Goal: Register for event/course

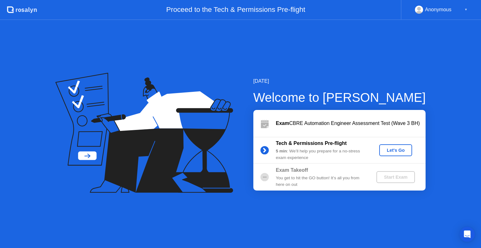
click at [391, 150] on div "Let's Go" at bounding box center [395, 150] width 28 height 5
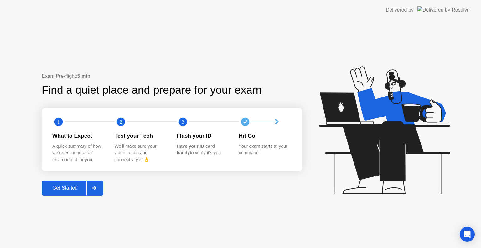
click at [93, 188] on icon at bounding box center [94, 188] width 5 height 4
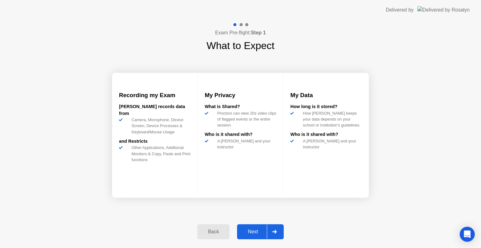
click at [277, 234] on div at bounding box center [274, 232] width 15 height 14
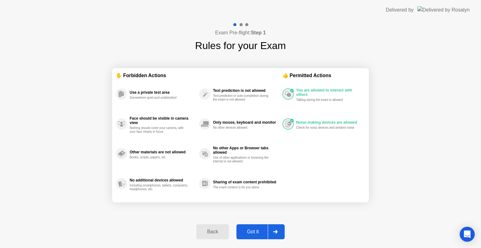
click at [307, 176] on div "You are allowed to interact with others Talking during the exam is allowed Nois…" at bounding box center [323, 139] width 83 height 120
click at [278, 234] on div at bounding box center [274, 232] width 15 height 14
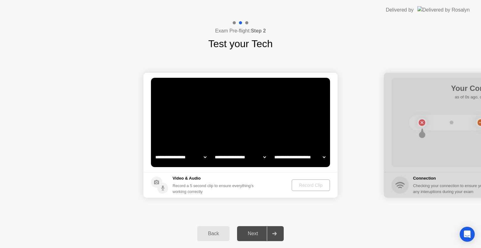
select select "**********"
select select "*******"
select select "**********"
click at [307, 186] on div "Record Clip" at bounding box center [310, 185] width 33 height 5
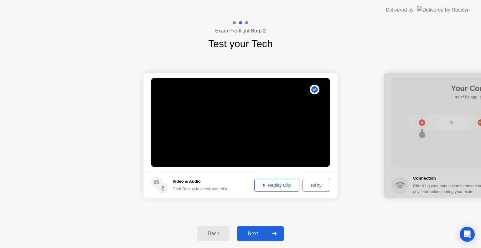
click at [265, 184] on div "Replay Clip" at bounding box center [276, 185] width 41 height 5
click at [310, 186] on div "Retry" at bounding box center [315, 185] width 23 height 5
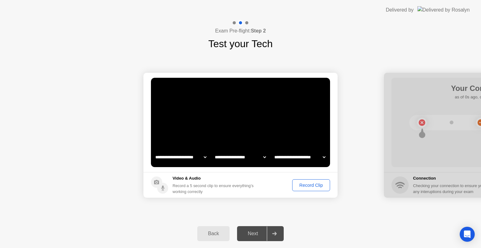
click at [310, 186] on div "Record Clip" at bounding box center [310, 185] width 33 height 5
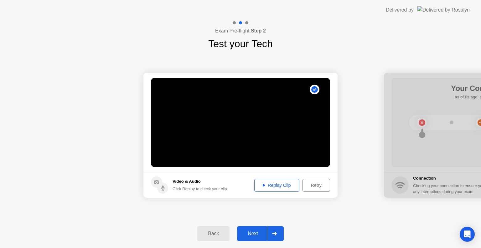
click at [263, 187] on div "Replay Clip" at bounding box center [276, 185] width 41 height 5
click at [273, 233] on icon at bounding box center [274, 234] width 5 height 4
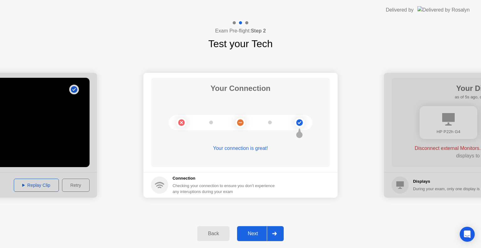
click at [273, 233] on icon at bounding box center [274, 234] width 5 height 4
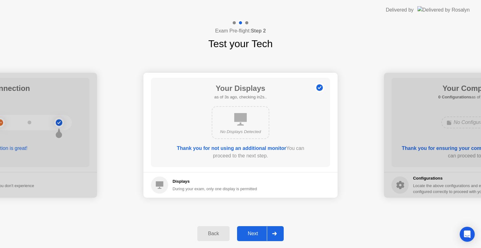
click at [275, 232] on div at bounding box center [274, 234] width 15 height 14
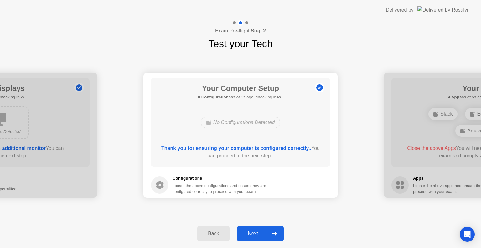
click at [275, 232] on div at bounding box center [274, 234] width 15 height 14
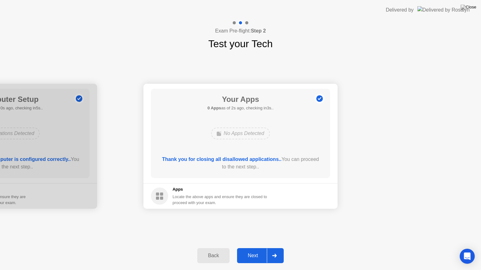
click at [281, 248] on div at bounding box center [274, 256] width 15 height 14
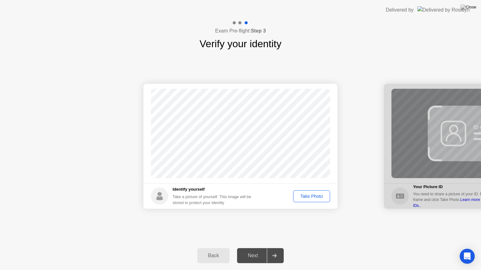
click at [313, 194] on div "Take Photo" at bounding box center [311, 196] width 33 height 5
click at [312, 195] on div "Retake" at bounding box center [315, 196] width 24 height 5
click at [312, 195] on div "Take Photo" at bounding box center [311, 196] width 33 height 5
click at [314, 192] on button "Retake" at bounding box center [315, 197] width 29 height 12
click at [310, 195] on div "Take Photo" at bounding box center [311, 196] width 33 height 5
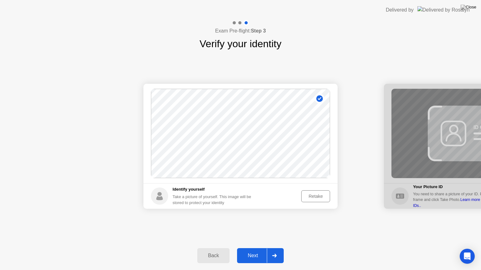
click at [252, 248] on div "Next" at bounding box center [253, 256] width 28 height 6
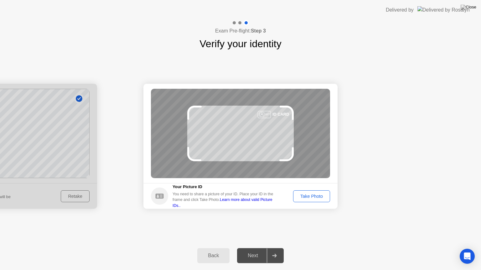
click at [313, 195] on div "Take Photo" at bounding box center [311, 196] width 33 height 5
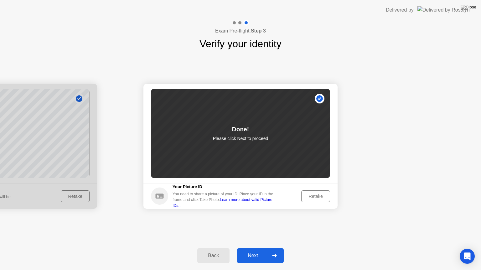
click at [252, 248] on div "Next" at bounding box center [253, 256] width 28 height 6
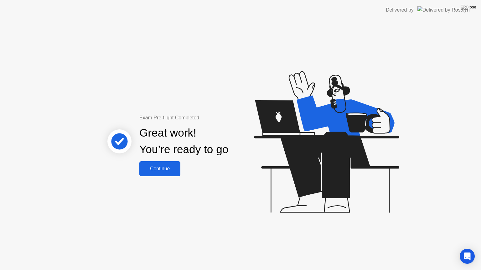
click at [158, 173] on button "Continue" at bounding box center [159, 168] width 41 height 15
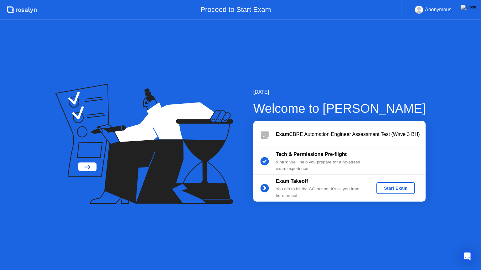
click at [401, 189] on div "Start Exam" at bounding box center [395, 188] width 33 height 5
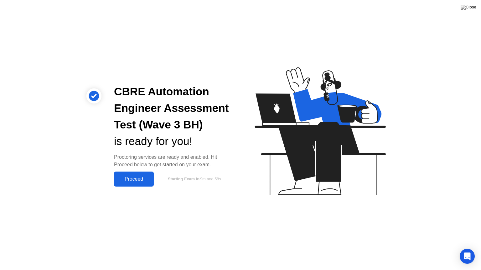
click at [133, 176] on div "Proceed" at bounding box center [134, 179] width 36 height 6
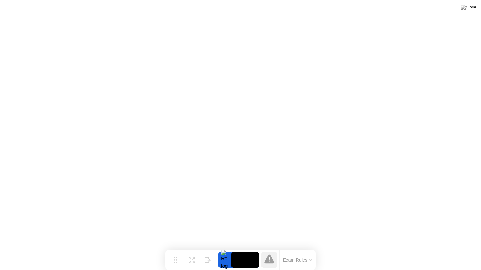
click at [309, 248] on icon at bounding box center [310, 260] width 3 height 2
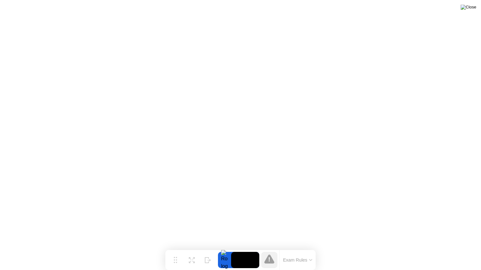
click at [473, 10] on img at bounding box center [468, 7] width 16 height 5
click at [298, 248] on button "Exam Rules" at bounding box center [297, 260] width 33 height 6
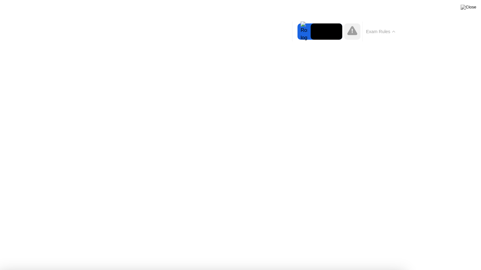
click at [349, 32] on icon at bounding box center [352, 30] width 10 height 9
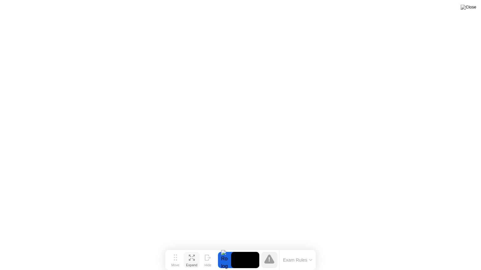
click at [193, 248] on icon at bounding box center [192, 258] width 6 height 6
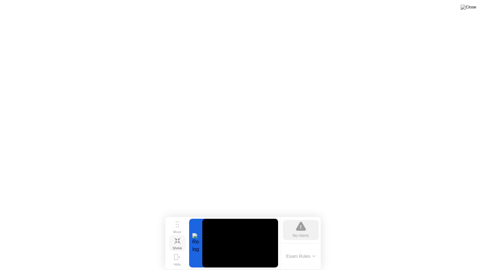
click at [177, 239] on icon at bounding box center [177, 241] width 6 height 6
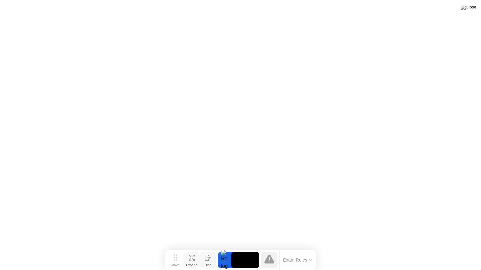
click at [208, 248] on div "Hide" at bounding box center [207, 265] width 7 height 4
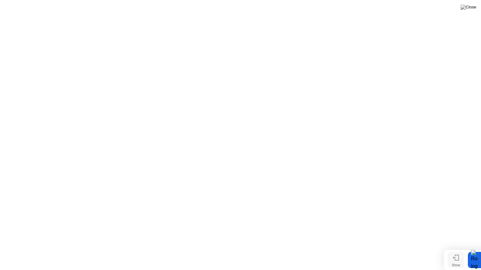
click at [453, 248] on div "Show" at bounding box center [455, 265] width 8 height 4
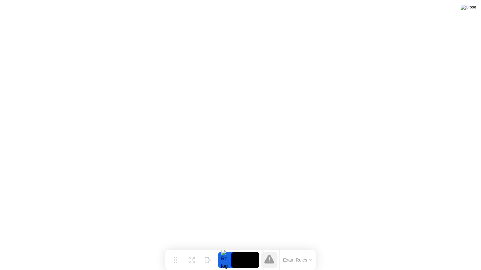
click at [471, 8] on img at bounding box center [468, 7] width 16 height 5
